Goal: Find contact information: Find contact information

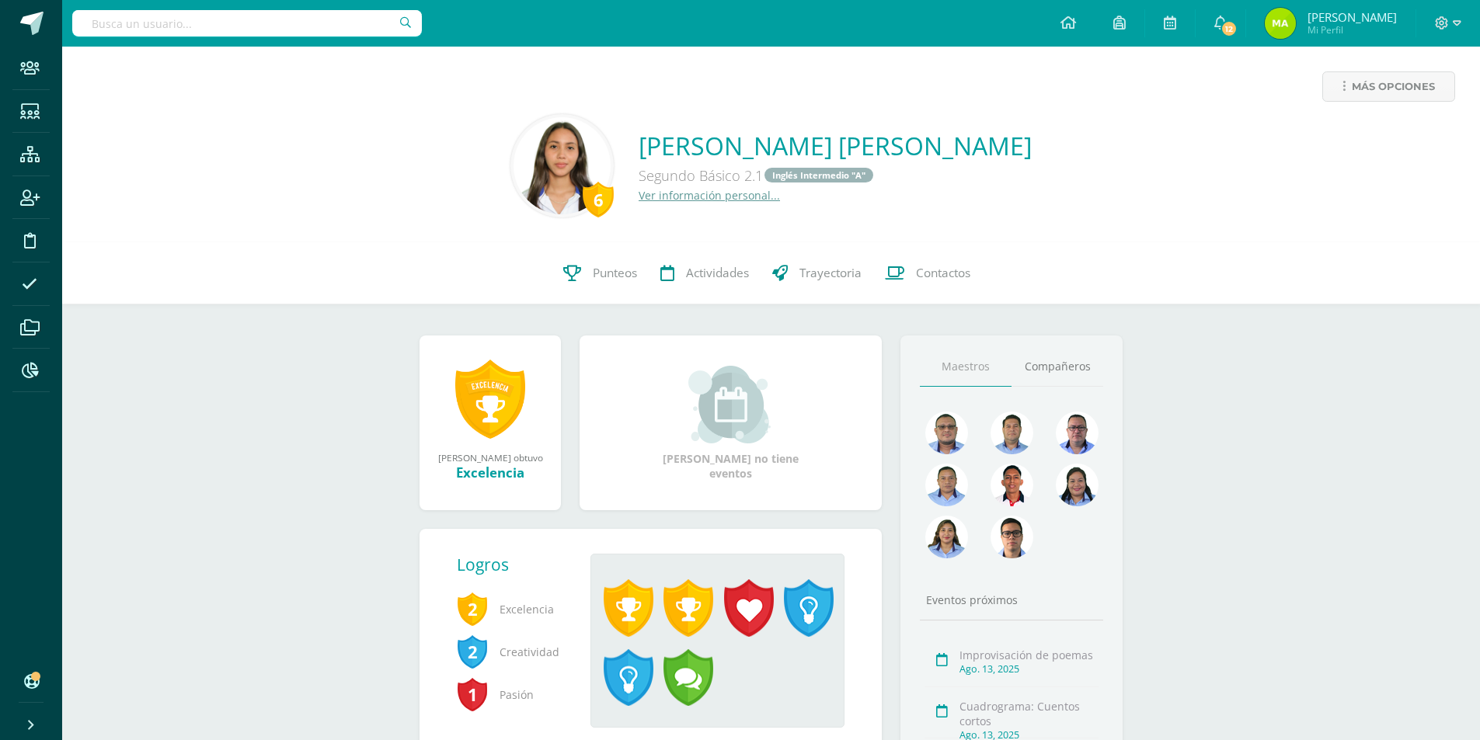
click at [324, 26] on input "text" at bounding box center [247, 23] width 350 height 26
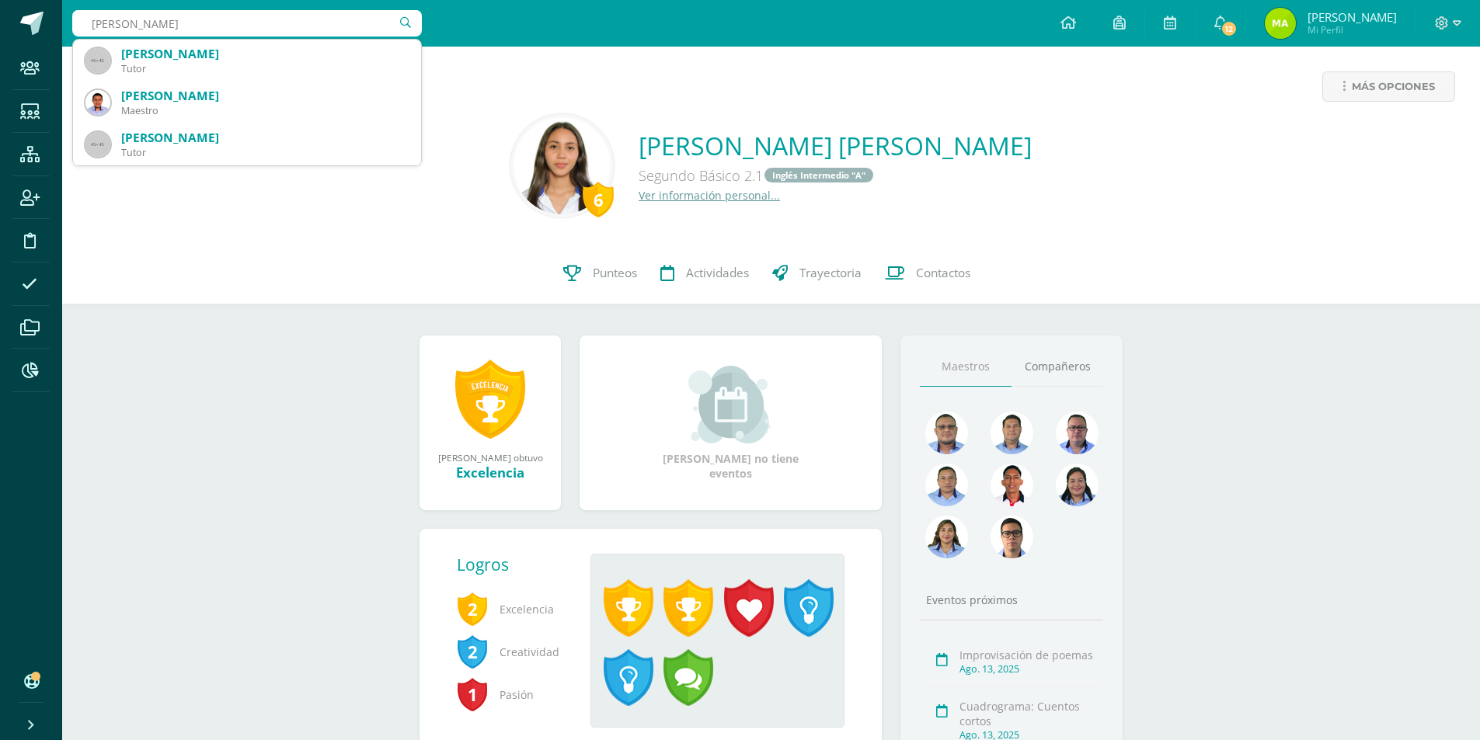
type input "erick campos"
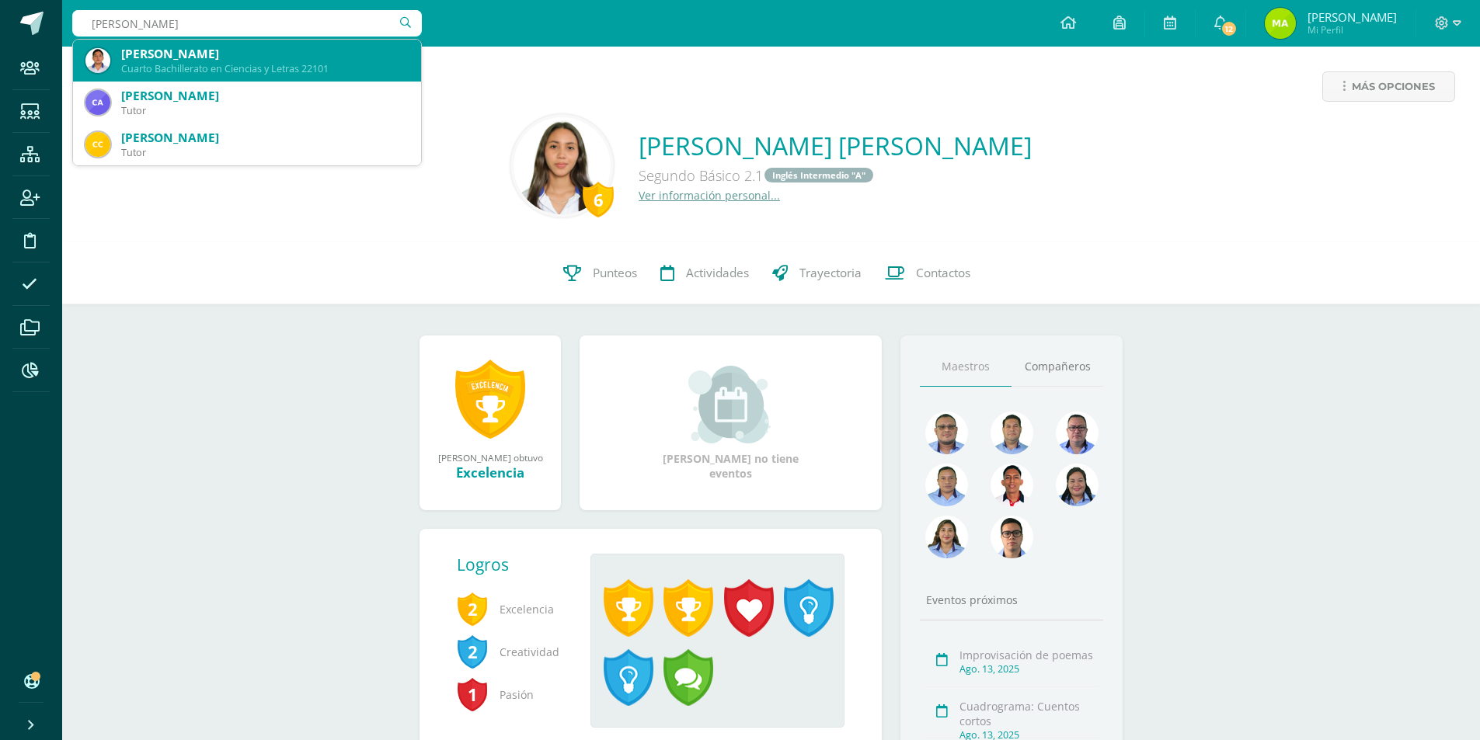
click at [241, 75] on div "Cuarto Bachillerato en Ciencias y Letras 22101" at bounding box center [264, 68] width 287 height 13
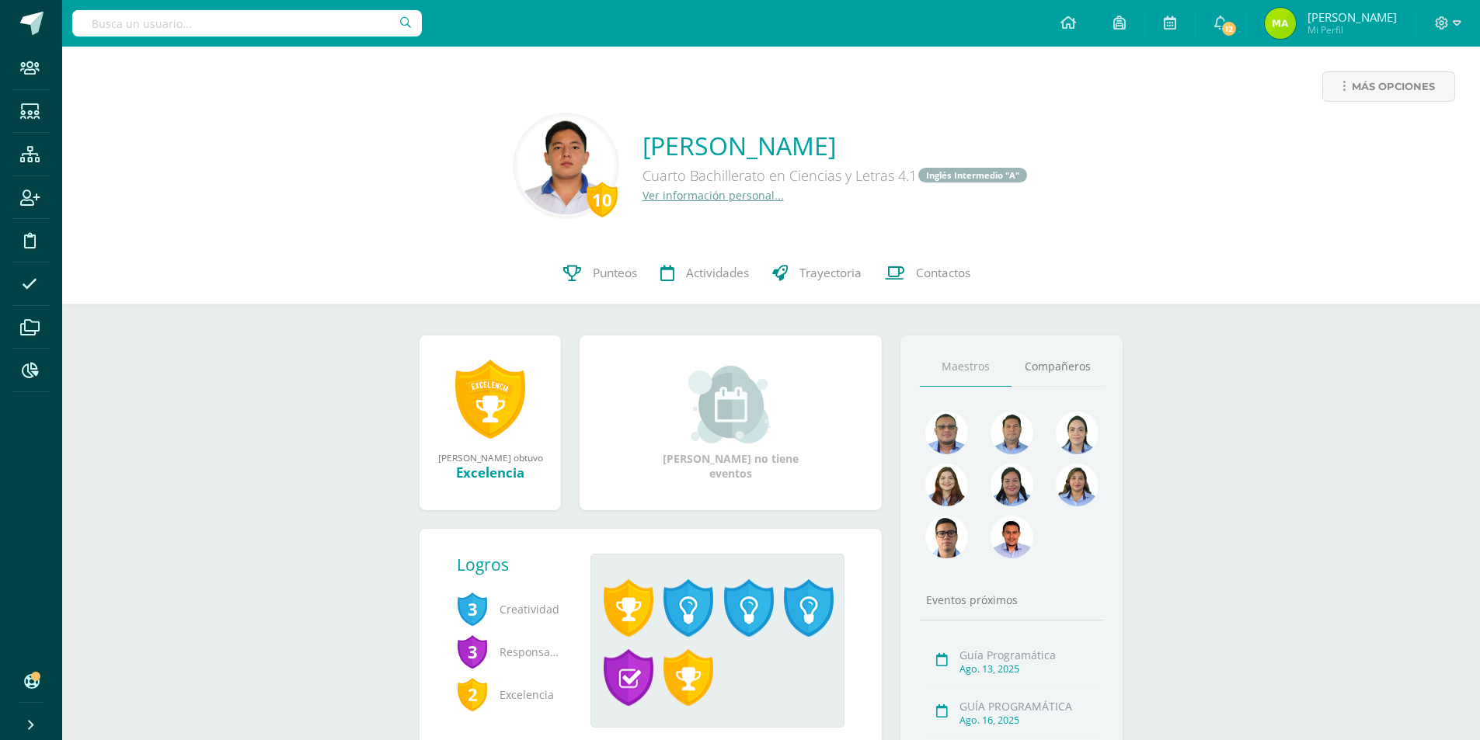
click at [712, 196] on link "Ver información personal..." at bounding box center [713, 195] width 141 height 15
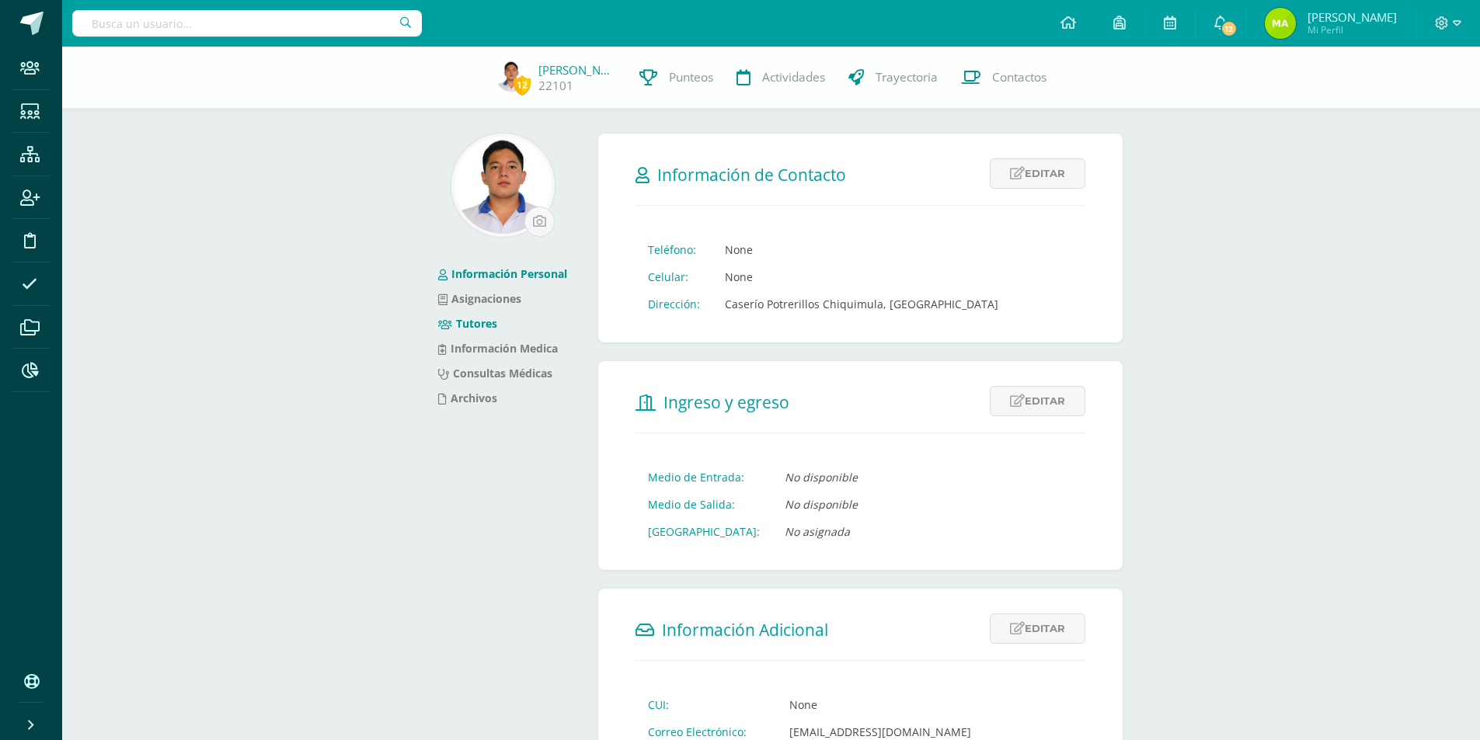
click at [472, 325] on link "Tutores" at bounding box center [467, 323] width 59 height 15
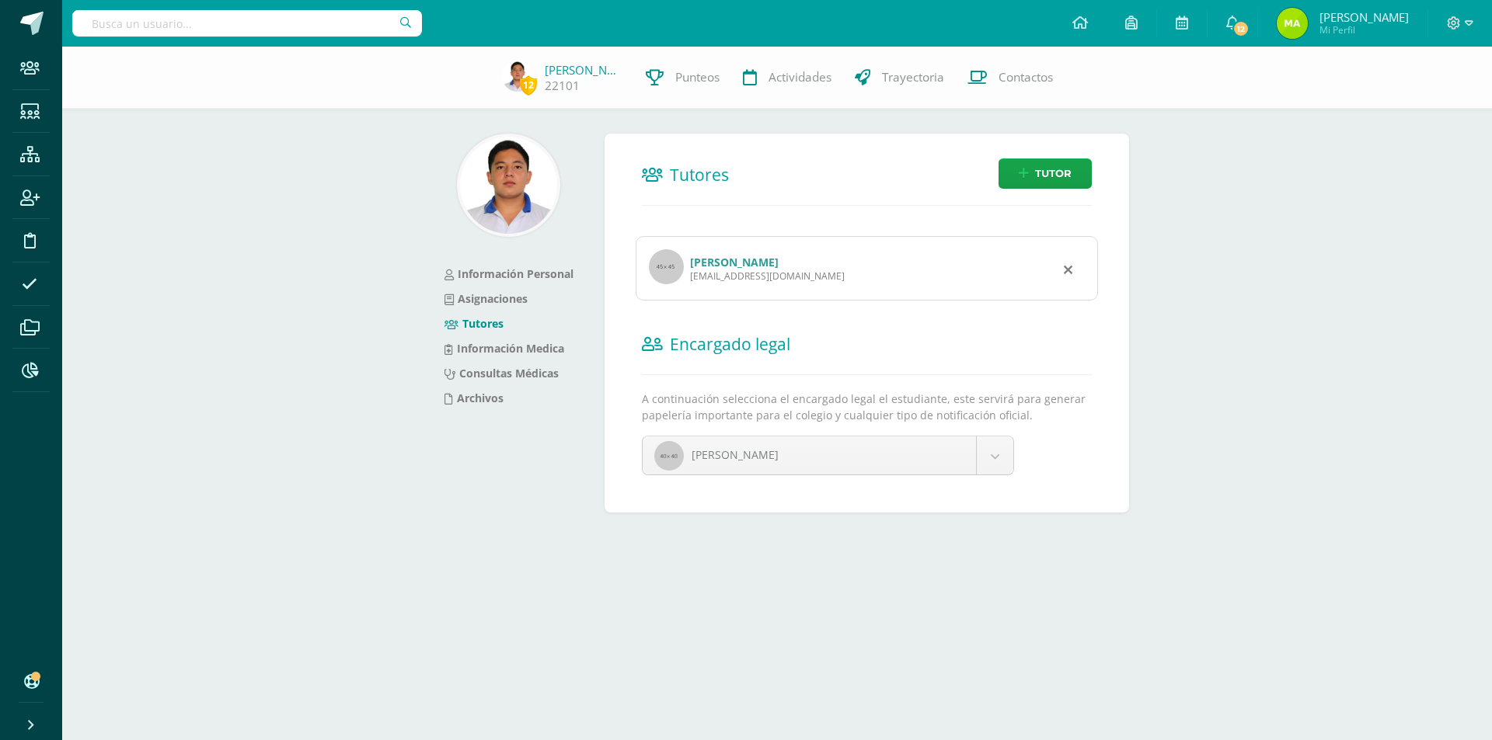
click at [778, 263] on link "[PERSON_NAME]" at bounding box center [734, 262] width 89 height 15
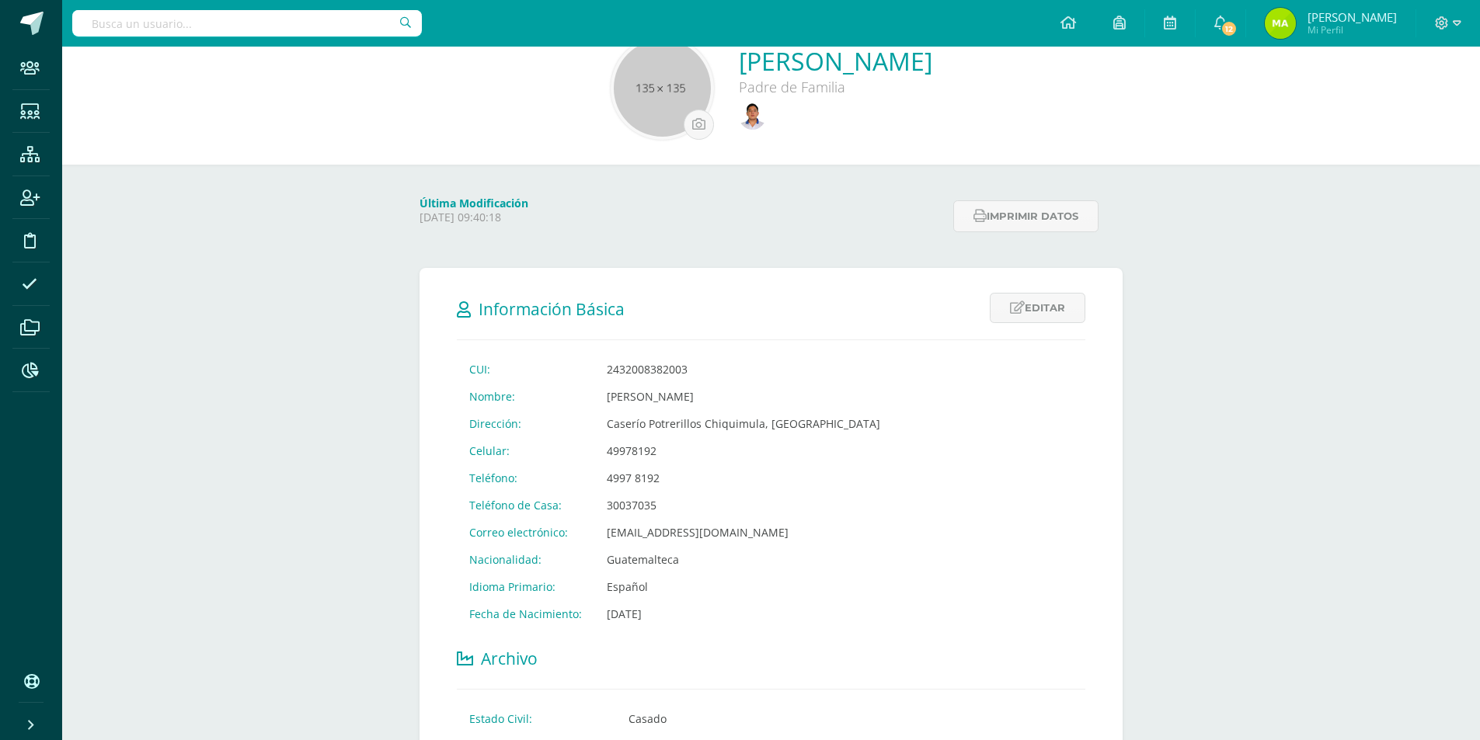
scroll to position [311, 0]
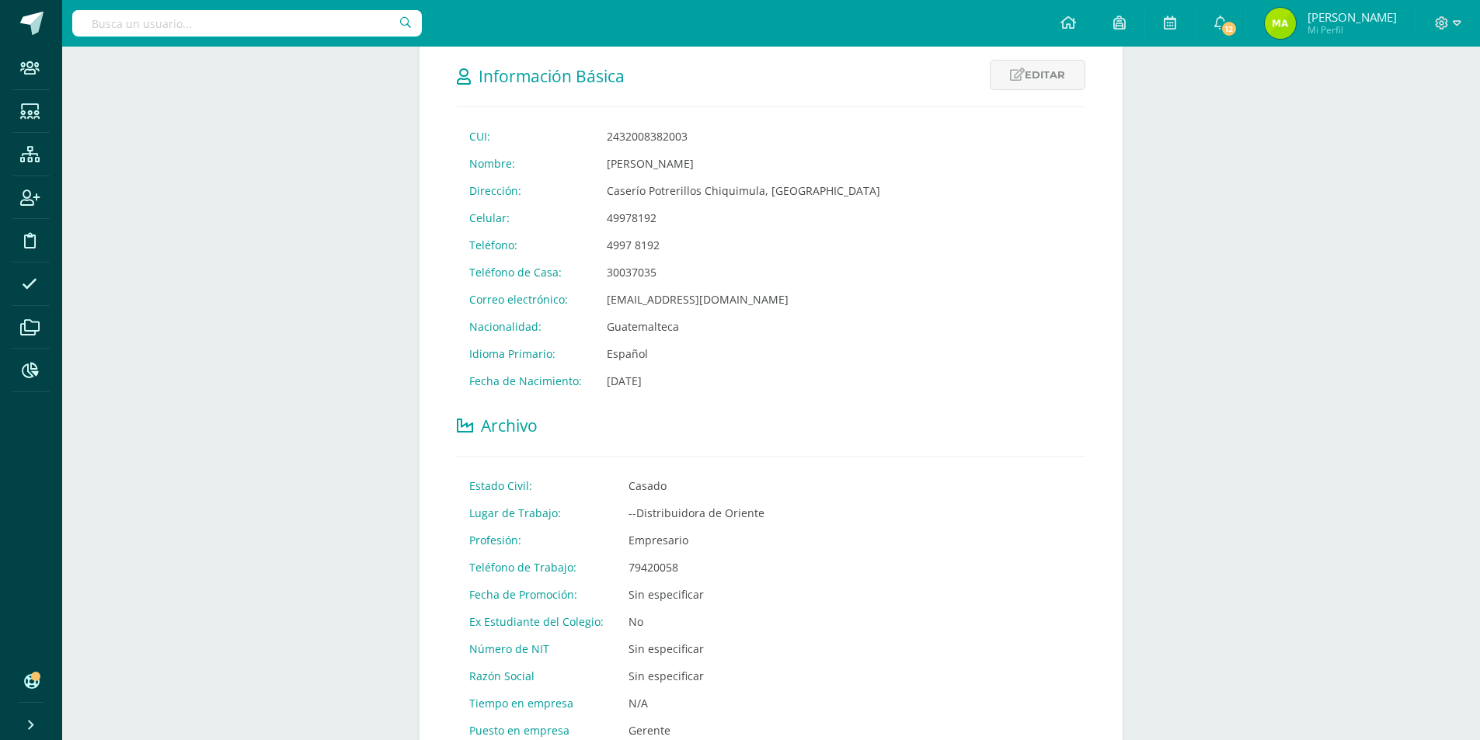
click at [237, 22] on input "text" at bounding box center [247, 23] width 350 height 26
type input "[PERSON_NAME]"
